Goal: Information Seeking & Learning: Check status

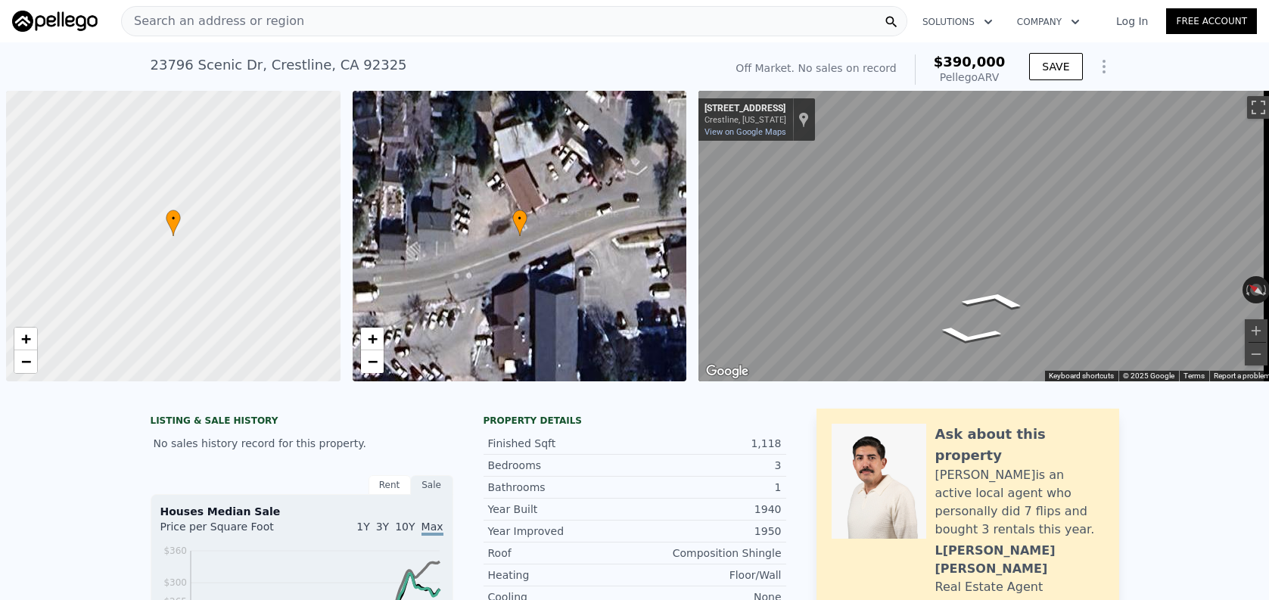
click at [395, 14] on div "Search an address or region" at bounding box center [514, 21] width 786 height 30
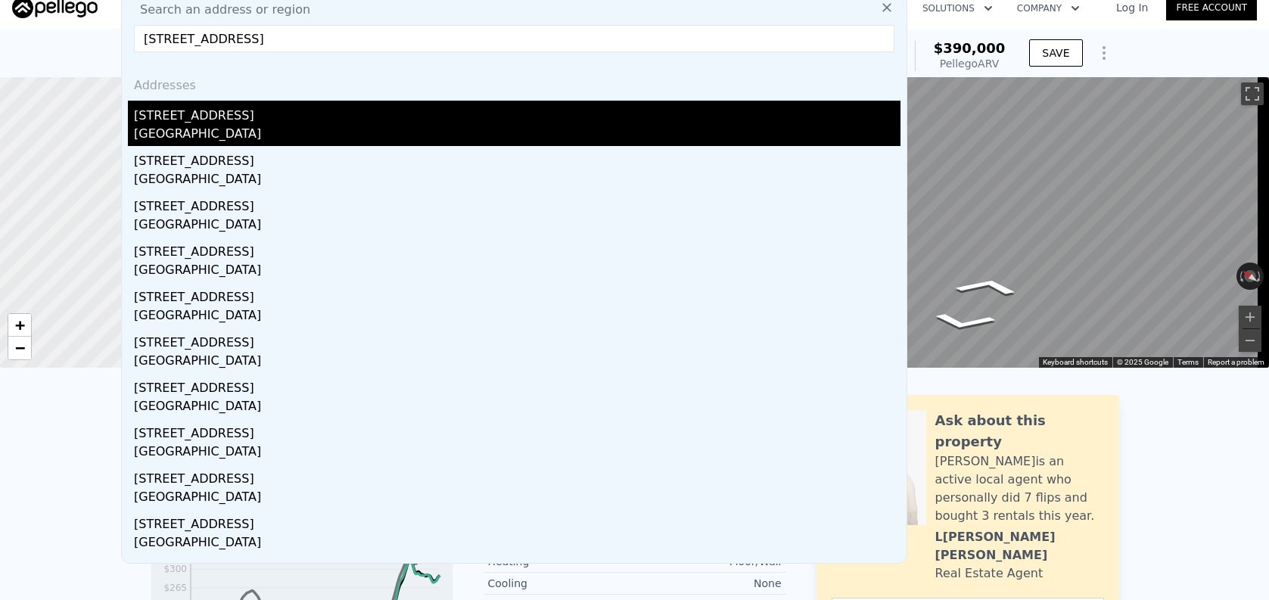
type input "15604 sweetaire ave"
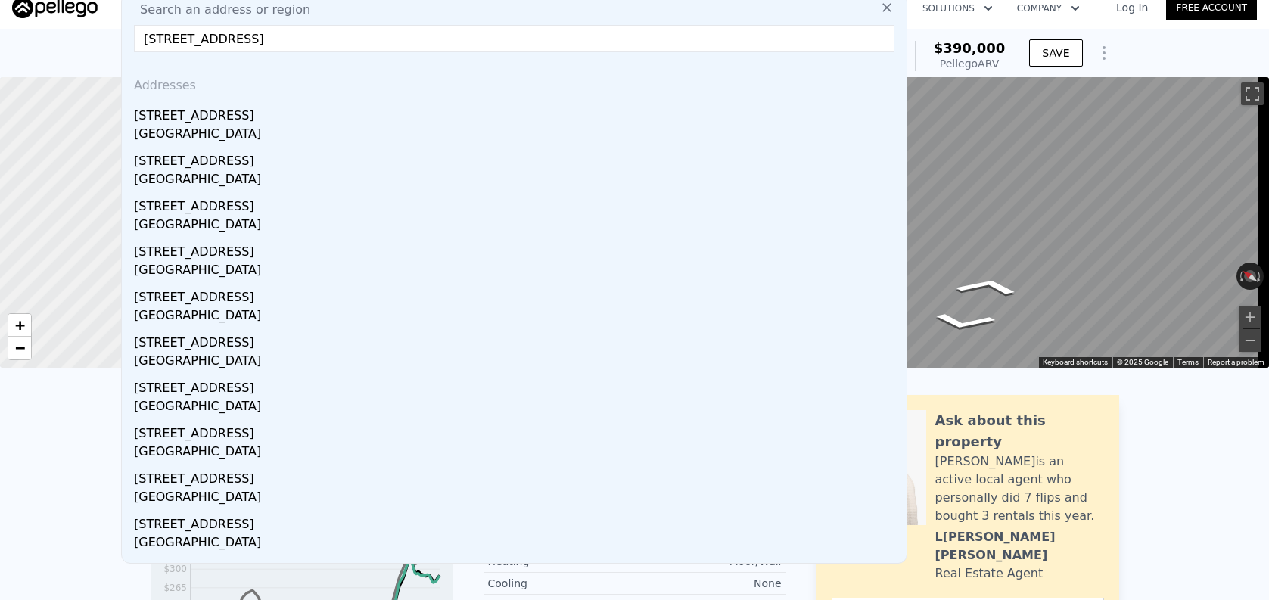
click at [326, 120] on div "15604 Sweetaire Ave" at bounding box center [517, 113] width 767 height 24
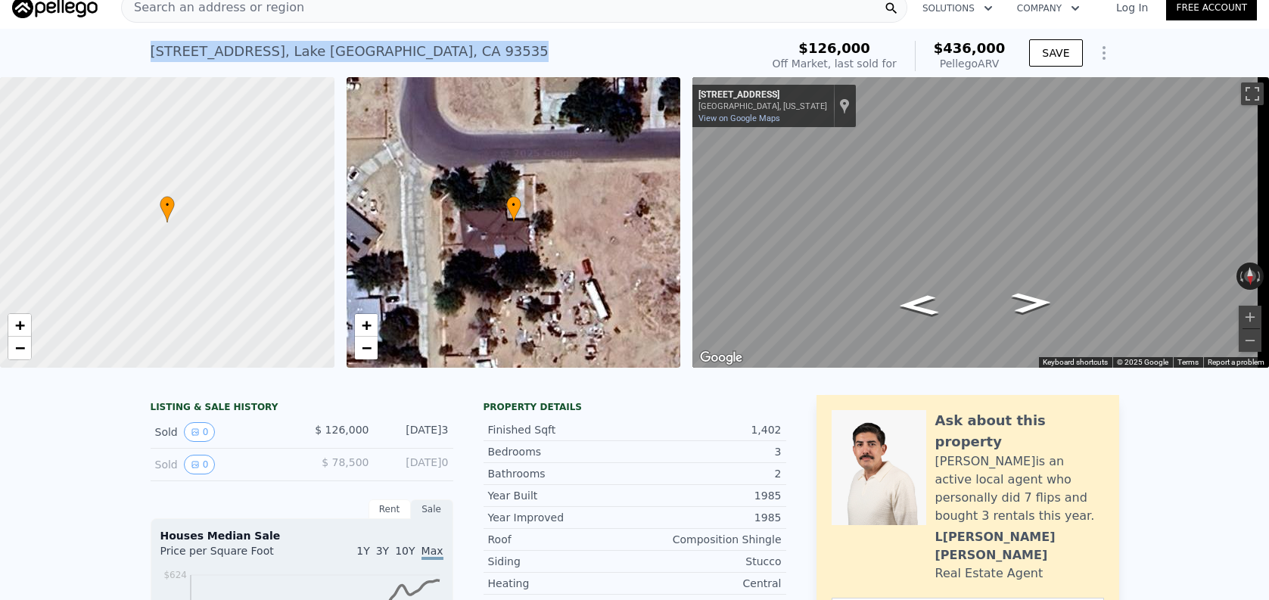
drag, startPoint x: 146, startPoint y: 51, endPoint x: 463, endPoint y: 56, distance: 317.2
click at [463, 55] on div "15604 Sweetaire Ave , Lake Los Angeles , CA 93535 Sold May 2003 for $126k (~ARV…" at bounding box center [634, 53] width 1269 height 48
copy div "15604 Sweetaire Ave , Lake Los Angeles , CA 93535"
click at [332, 25] on nav "Search an address or region Solutions Company Open main menu Log In Free Account" at bounding box center [634, 7] width 1269 height 42
click at [335, 23] on div "Search an address or region Solutions Company Open main menu Log In Free Account" at bounding box center [634, 7] width 1245 height 36
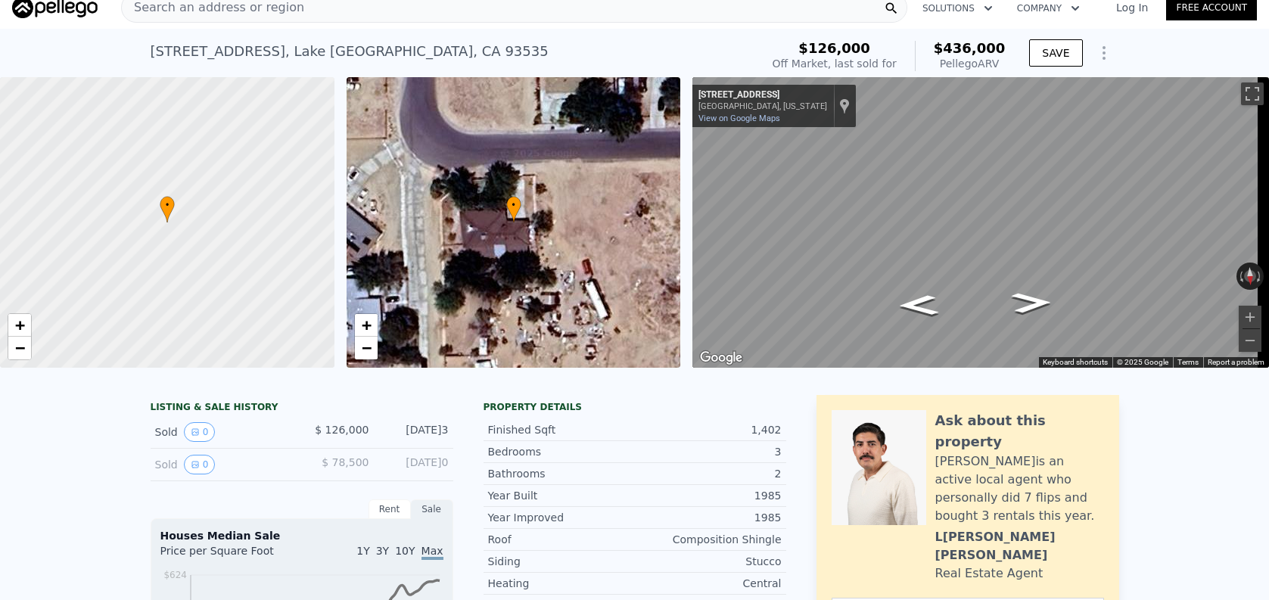
click at [342, 9] on div "Search an address or region" at bounding box center [514, 7] width 786 height 30
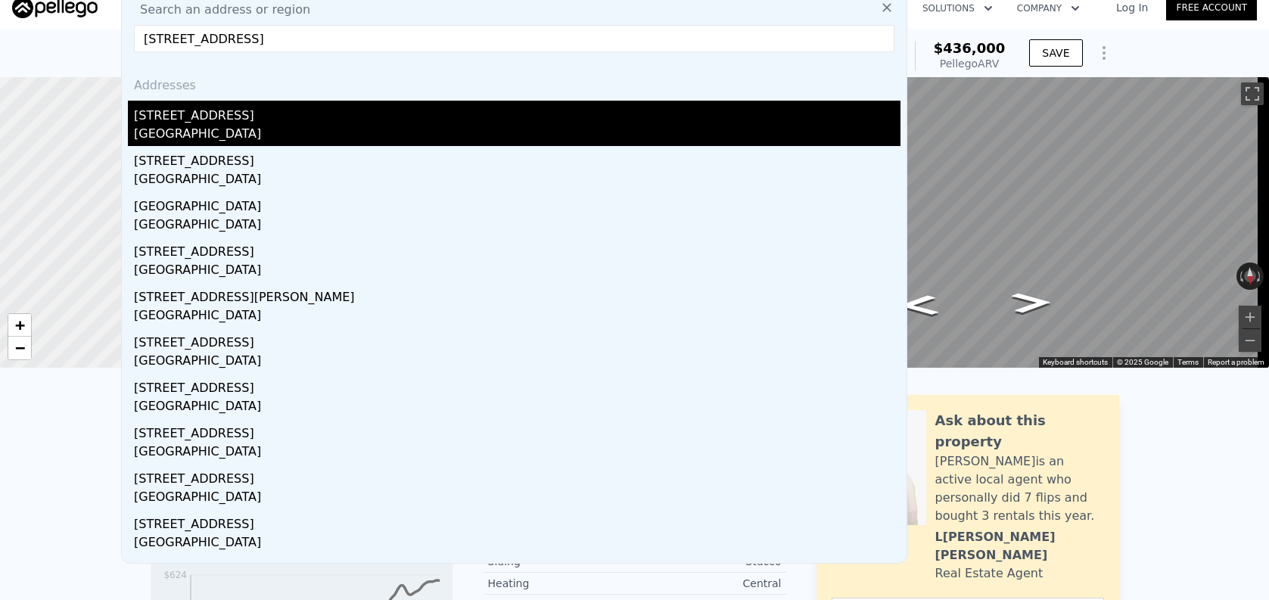
type input "1319 E Monroe Avenue, Orange, CA 92867"
click at [395, 132] on div "Orange, CA 92867" at bounding box center [517, 135] width 767 height 21
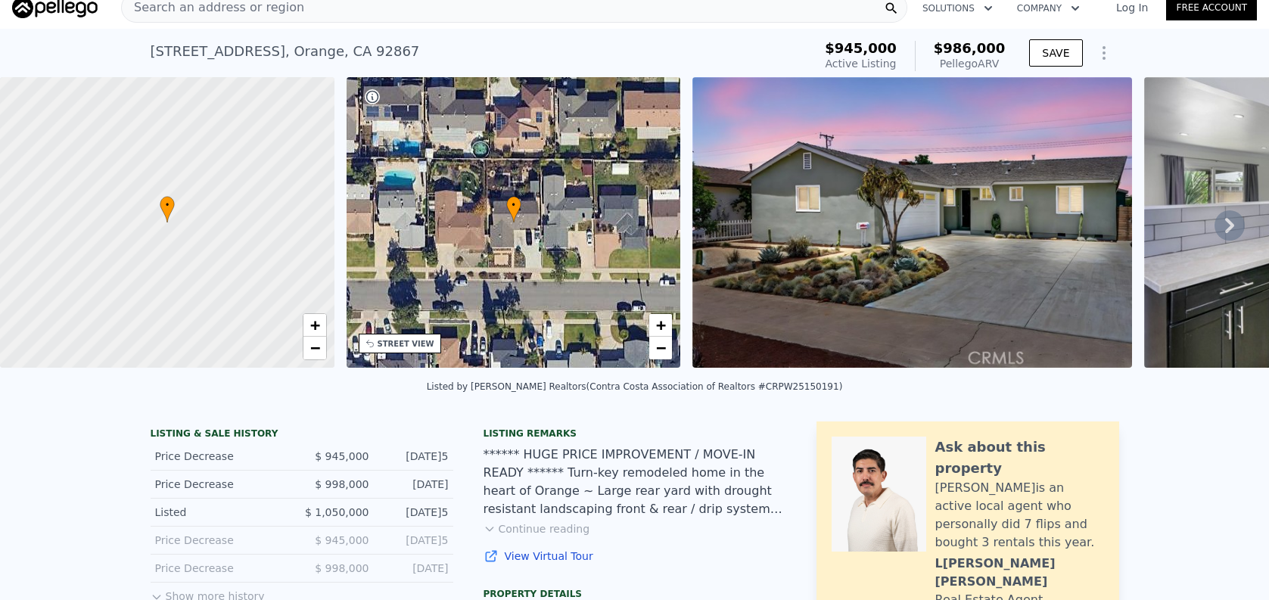
click at [375, 21] on div "Search an address or region" at bounding box center [514, 7] width 786 height 30
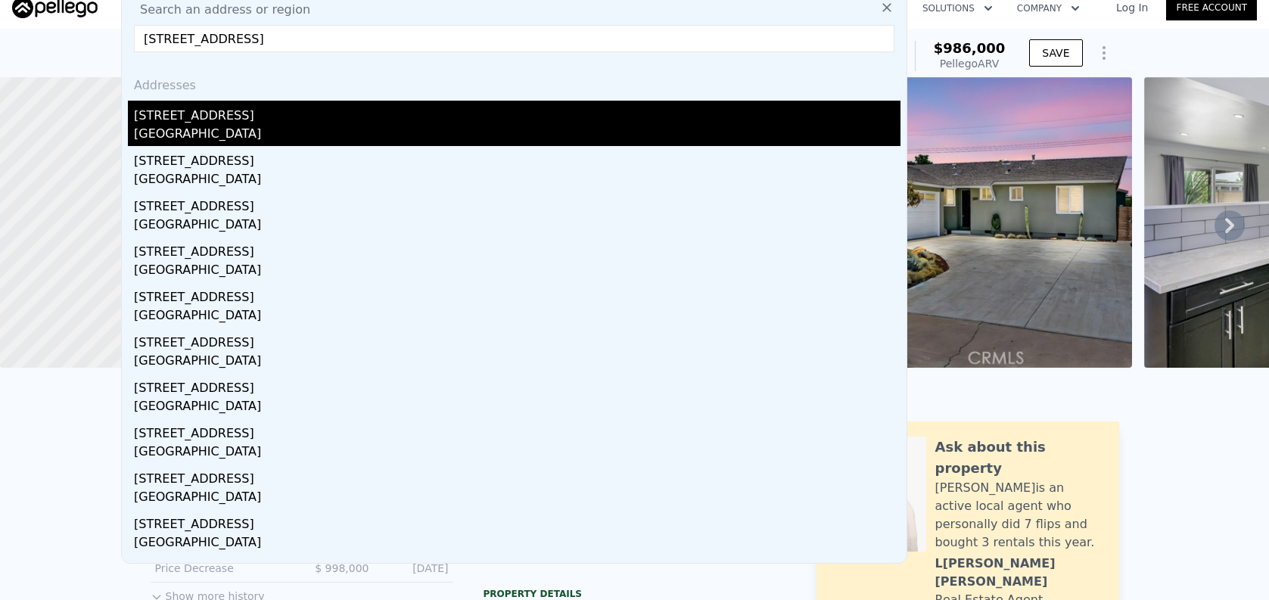
type input "8470 E Frostwood Street, Anaheim, CA 92808"
click at [430, 132] on div "Anaheim, CA 92808" at bounding box center [517, 135] width 767 height 21
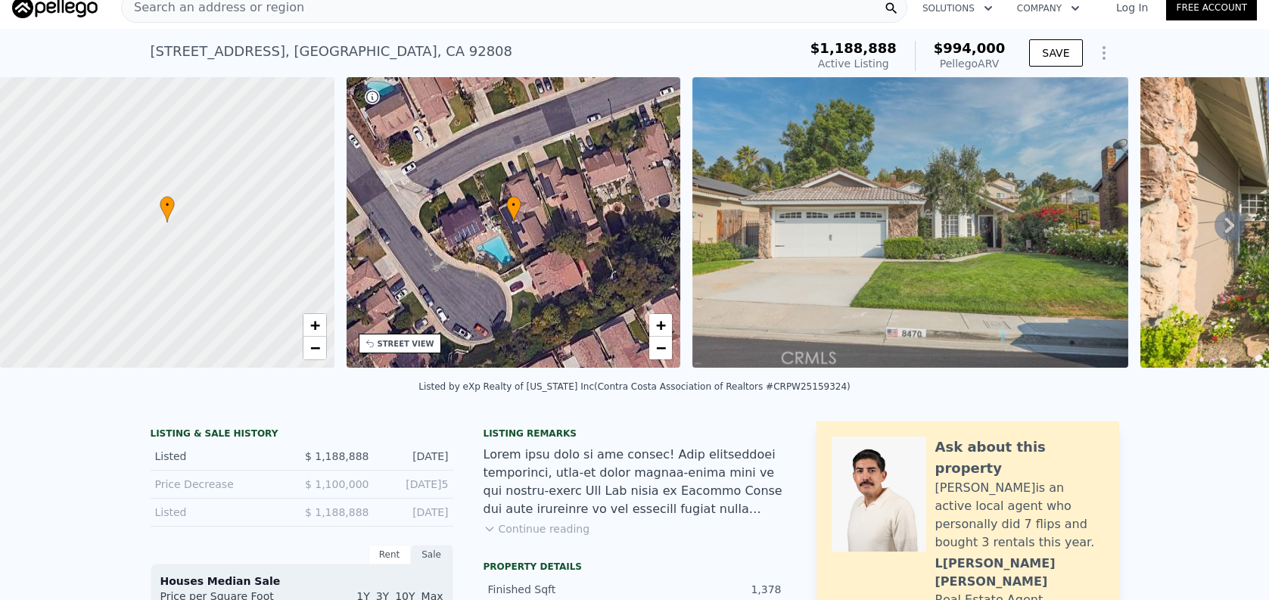
click at [406, 20] on div "Search an address or region" at bounding box center [514, 7] width 786 height 30
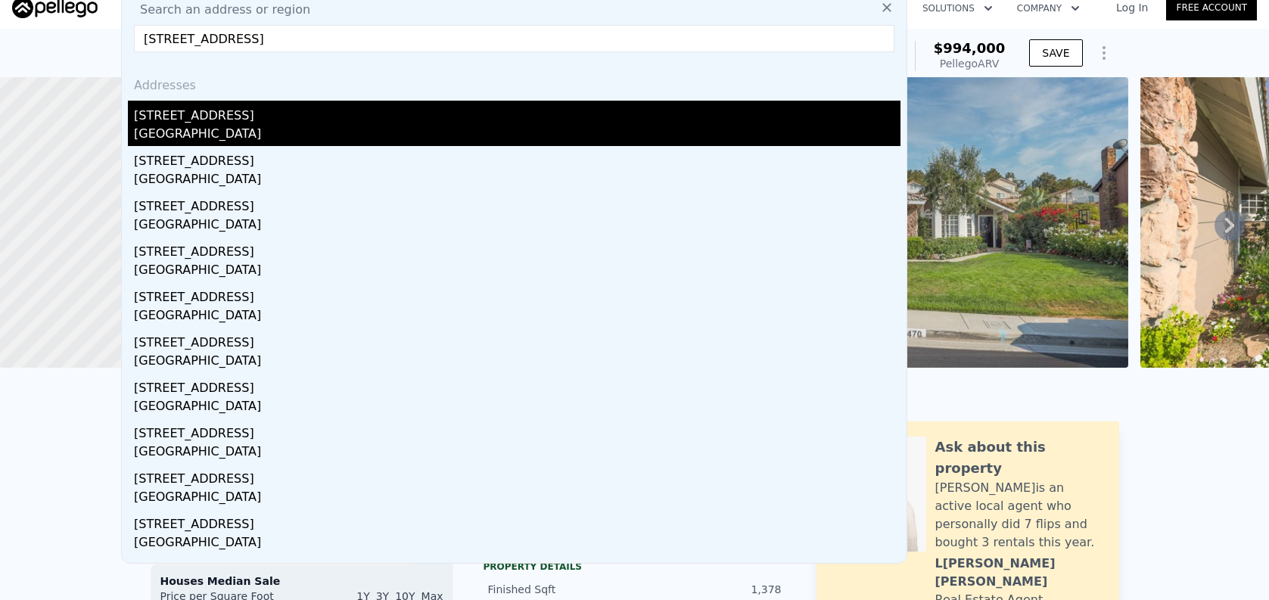
type input "17936 Santa Olivia Street, Fountain Valley, CA 92708"
click at [469, 135] on div "Fountain Valley, CA 92708" at bounding box center [517, 135] width 767 height 21
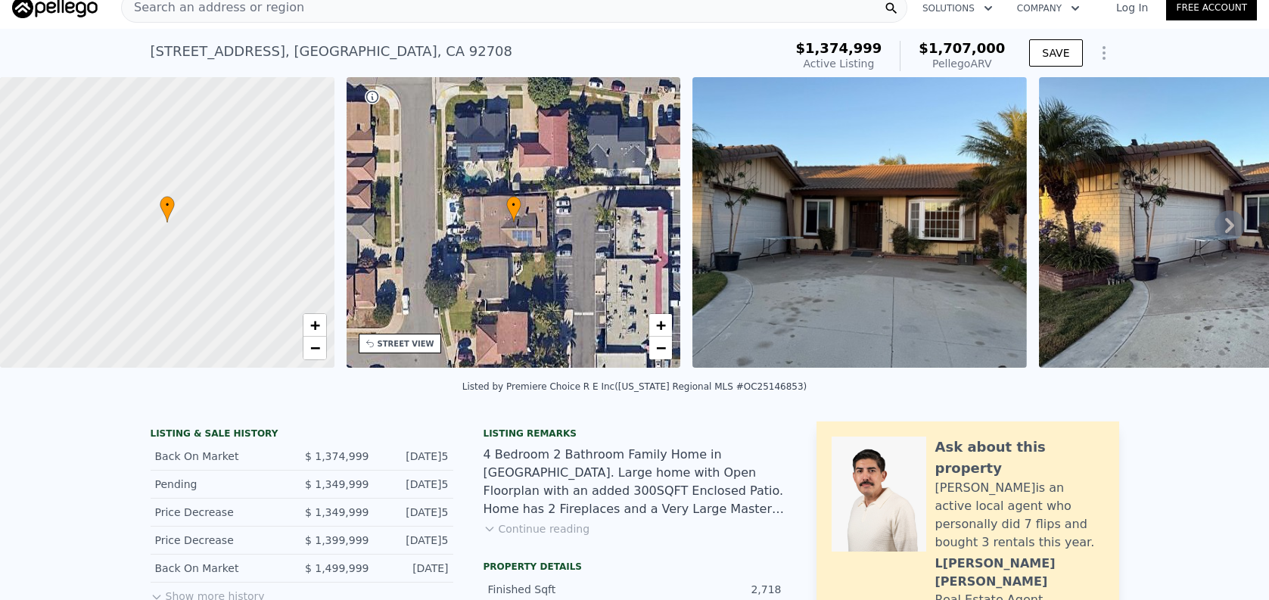
scroll to position [0, 6]
click at [255, 18] on div "Search an address or region" at bounding box center [213, 7] width 182 height 29
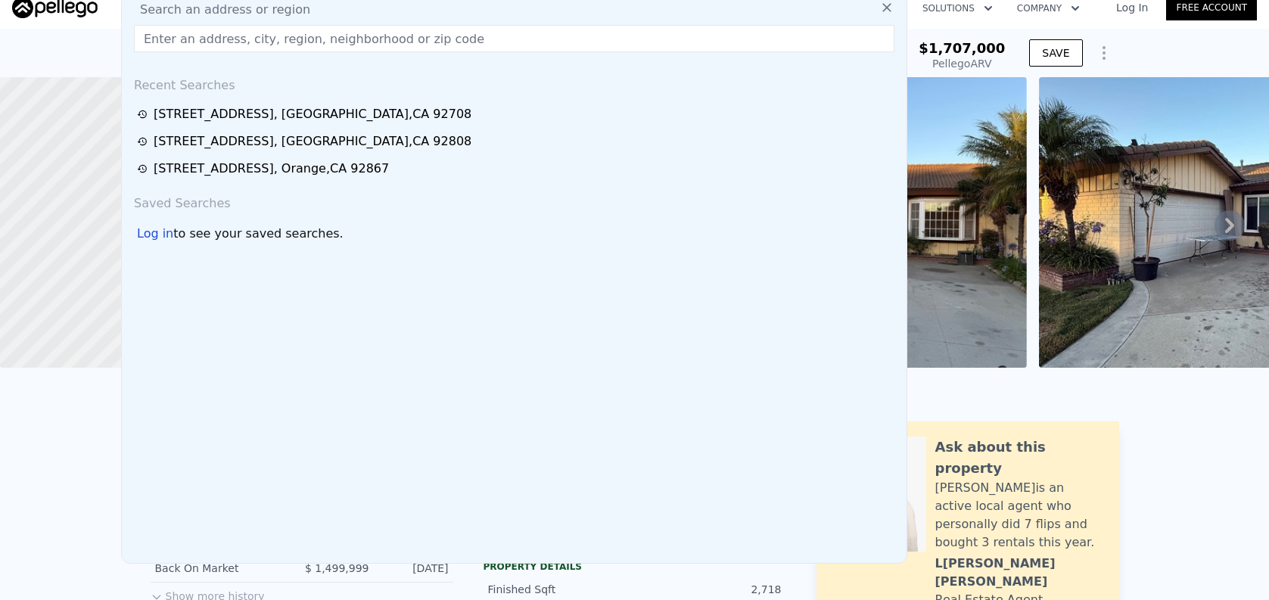
click at [263, 44] on input "text" at bounding box center [514, 38] width 761 height 27
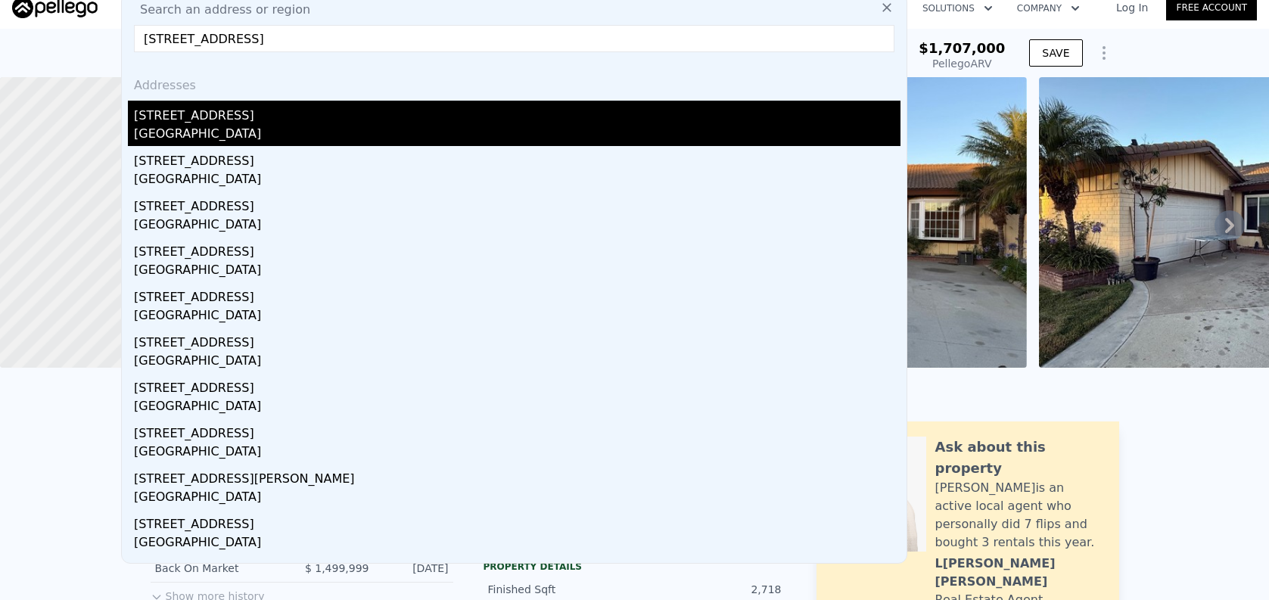
type input "1018 N Sunset Avenue, Azusa, CA 91702"
click at [270, 113] on div "[STREET_ADDRESS]" at bounding box center [517, 113] width 767 height 24
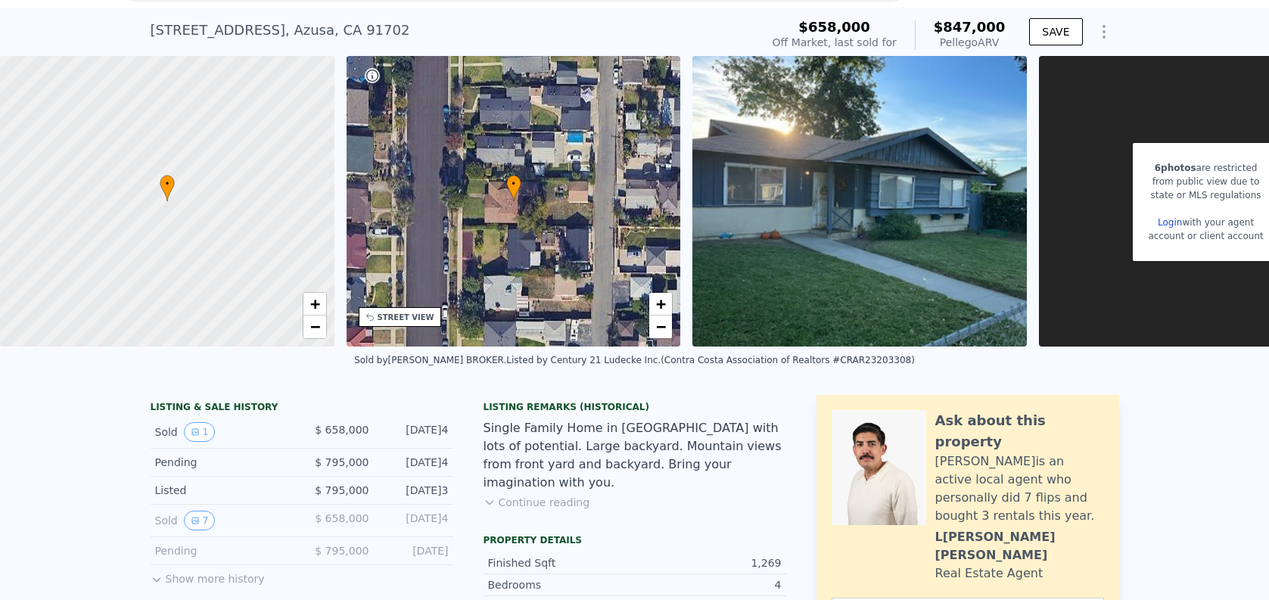
scroll to position [113, 0]
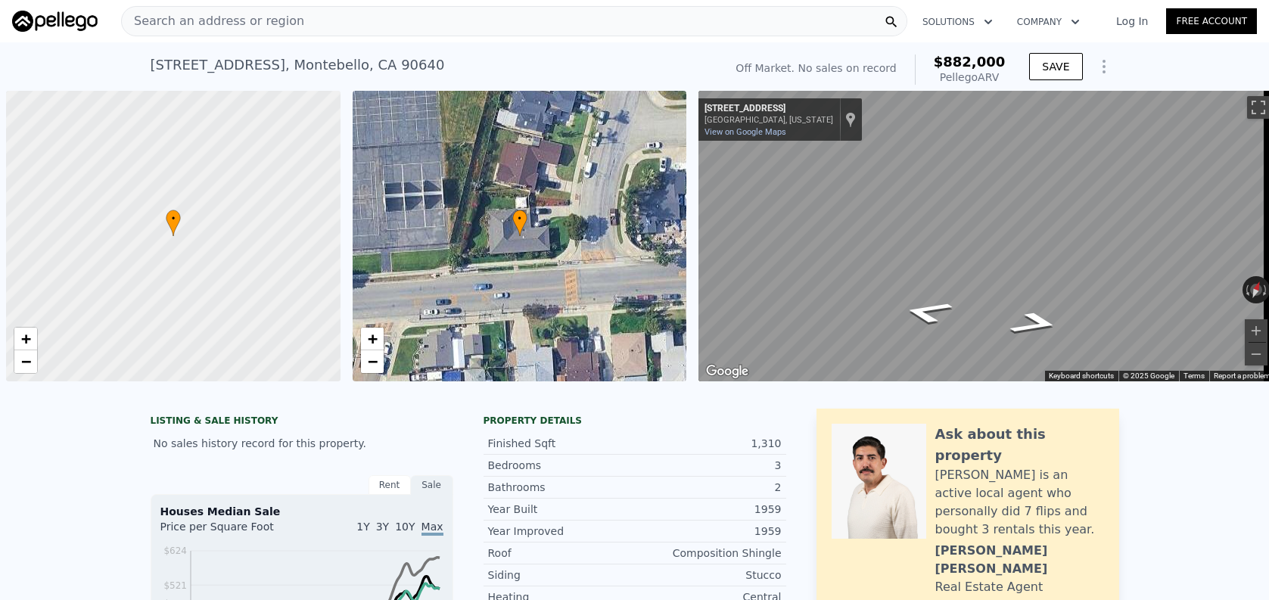
click at [447, 17] on div "Search an address or region" at bounding box center [514, 21] width 786 height 30
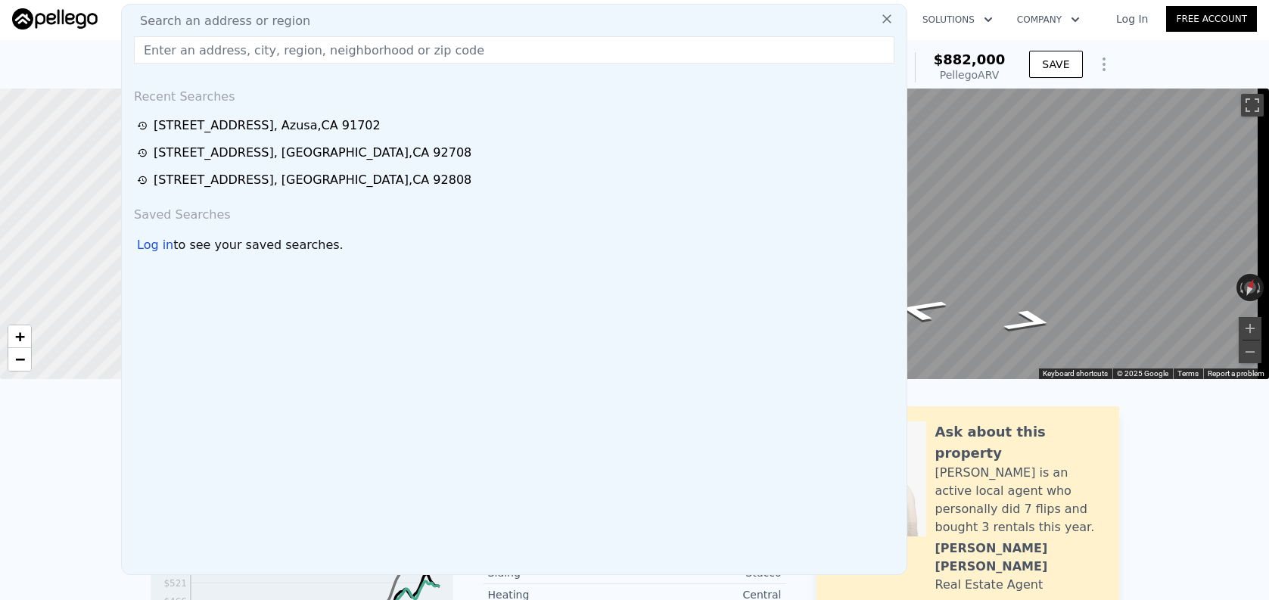
click at [452, 36] on input "text" at bounding box center [514, 49] width 761 height 27
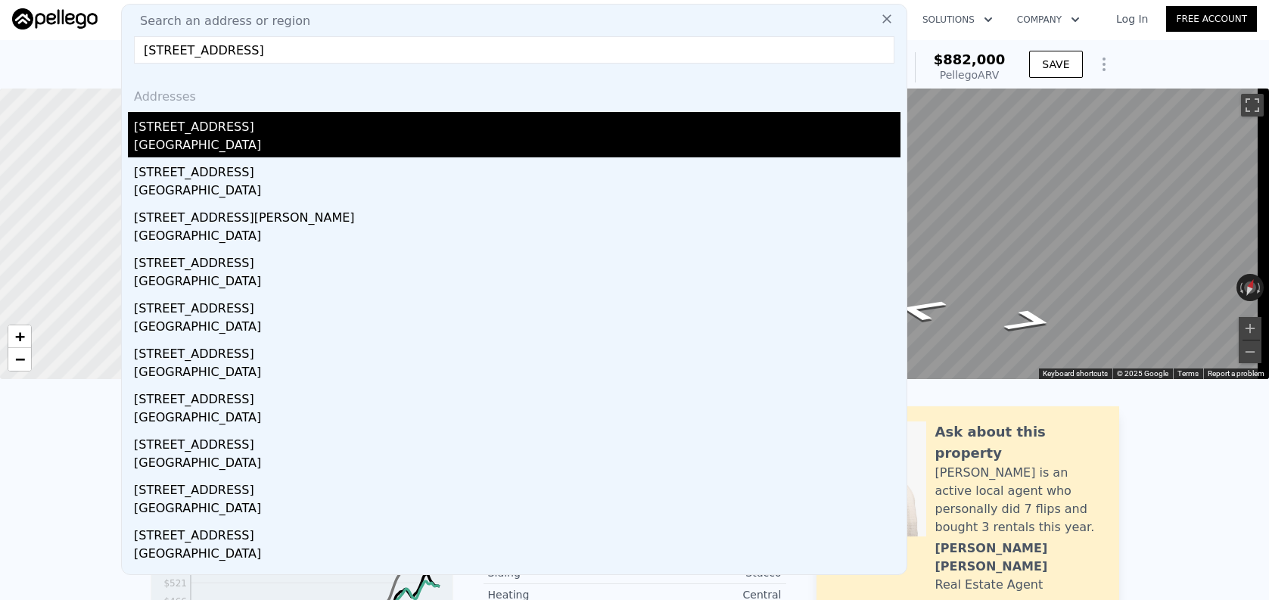
type input "[STREET_ADDRESS]"
click at [410, 139] on div "[GEOGRAPHIC_DATA]" at bounding box center [517, 146] width 767 height 21
